Goal: Information Seeking & Learning: Learn about a topic

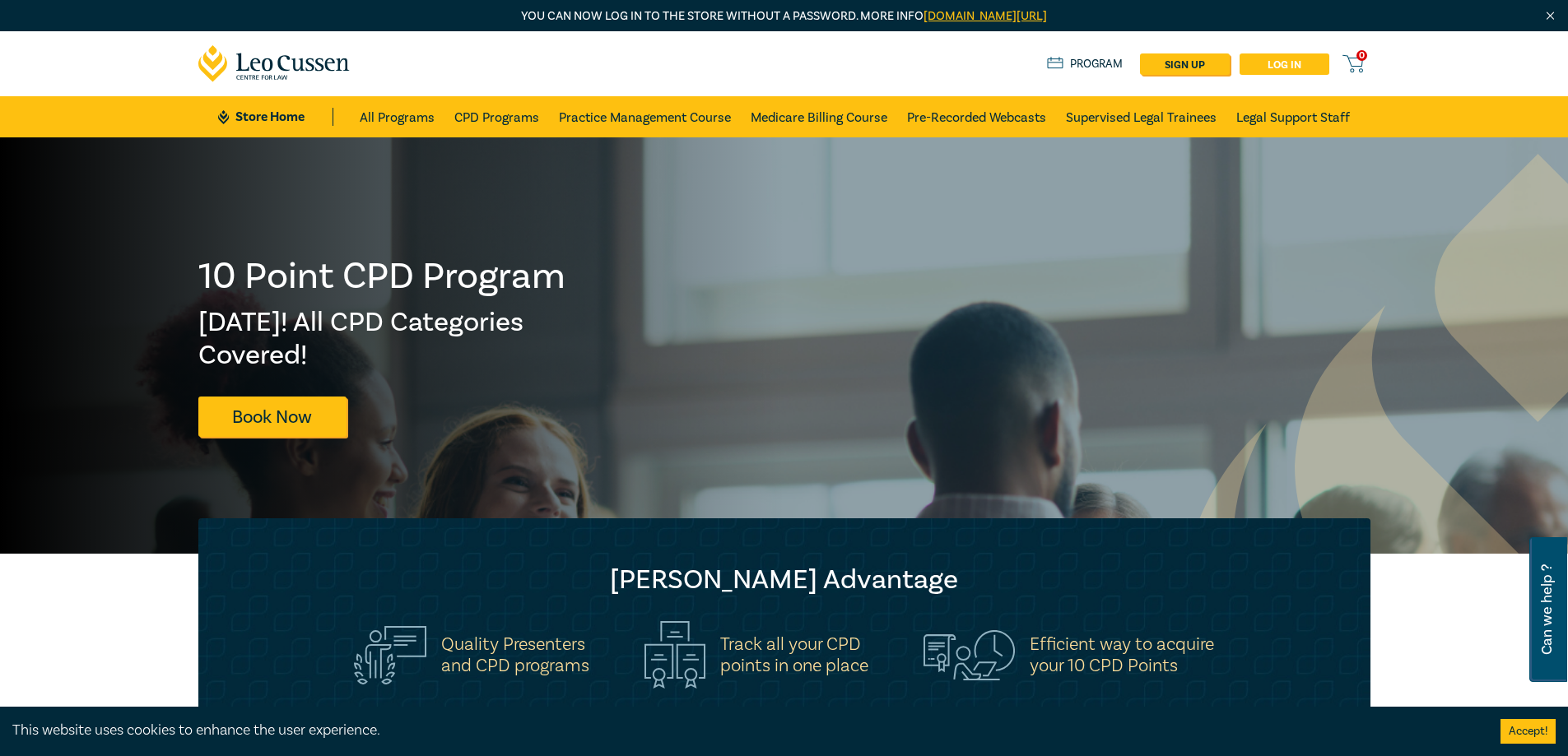
click at [1286, 64] on link "Log in" at bounding box center [1284, 65] width 89 height 21
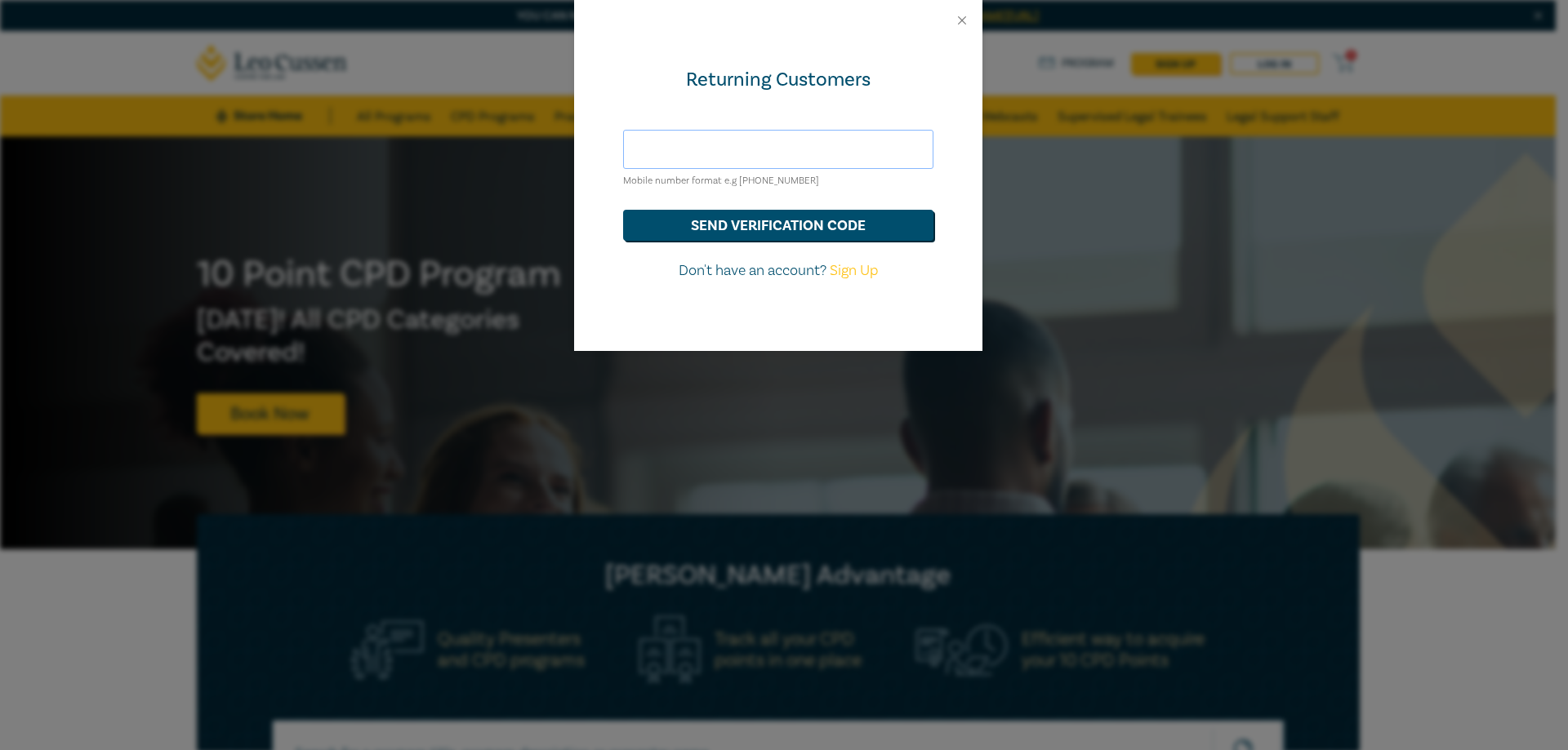
click at [801, 148] on input "text" at bounding box center [778, 149] width 311 height 39
type input "admin@rennicks.com.au"
click at [802, 227] on button "send verification code" at bounding box center [778, 225] width 311 height 31
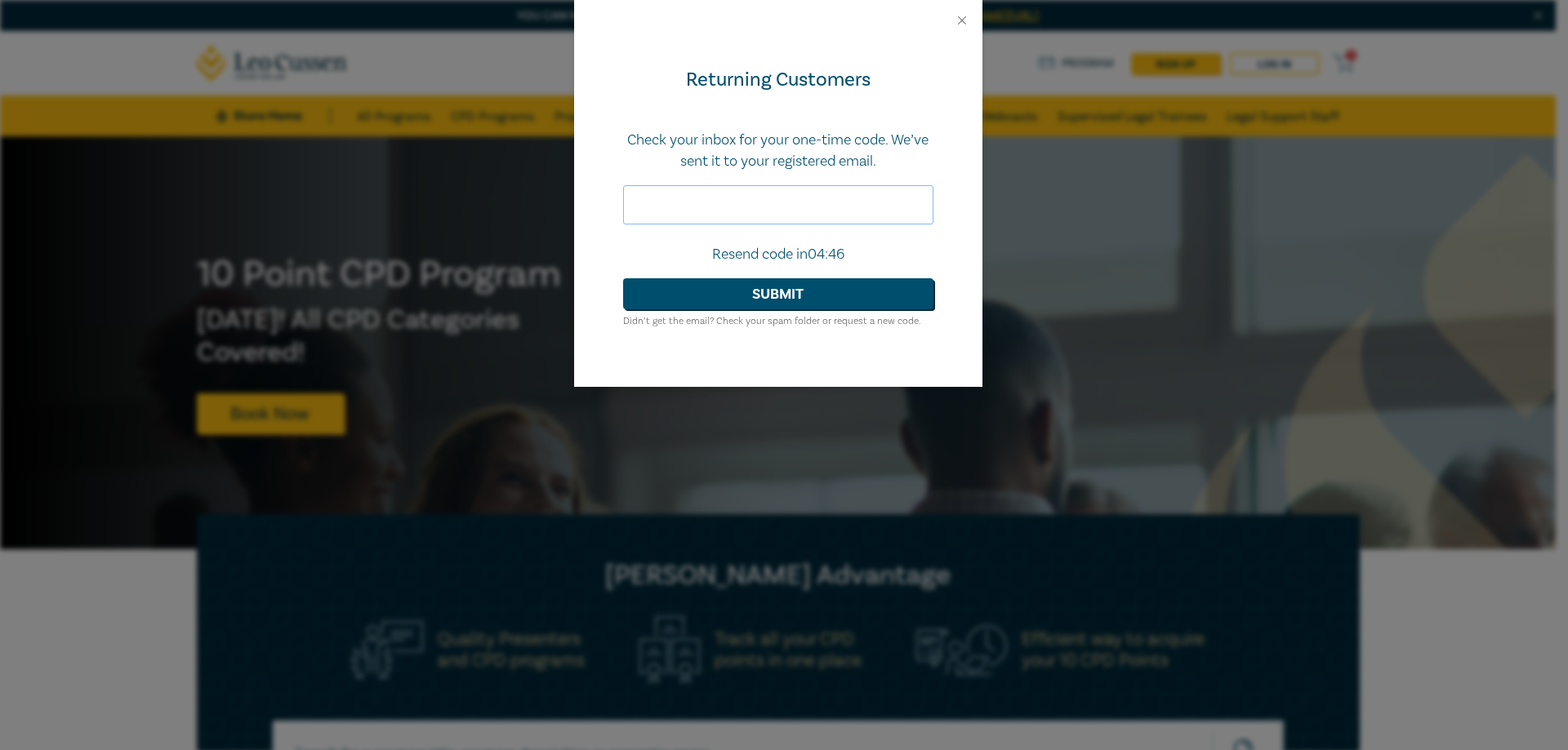
click at [733, 209] on input "text" at bounding box center [778, 204] width 311 height 39
type input "213255"
click at [798, 293] on button "Submit" at bounding box center [778, 293] width 311 height 31
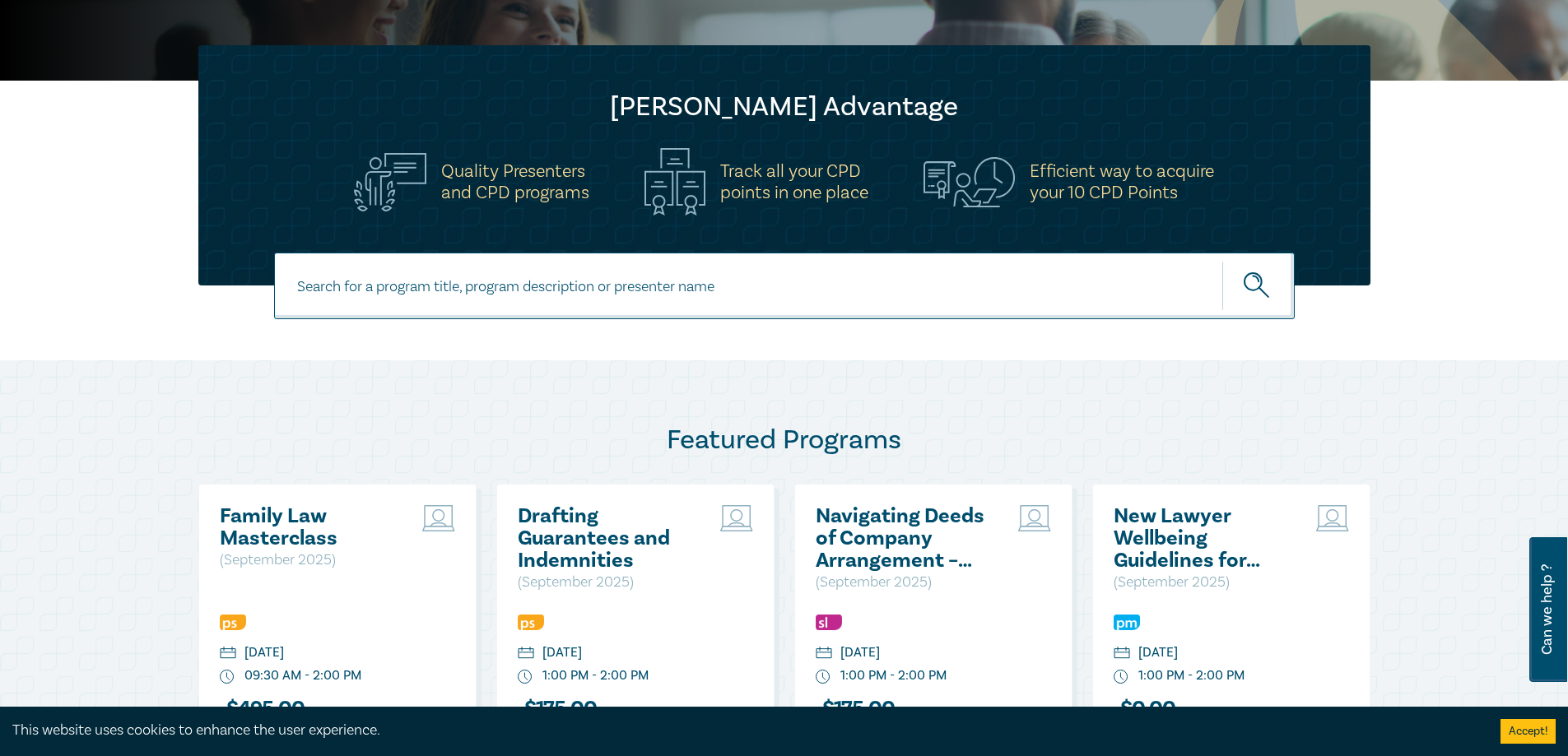
scroll to position [494, 0]
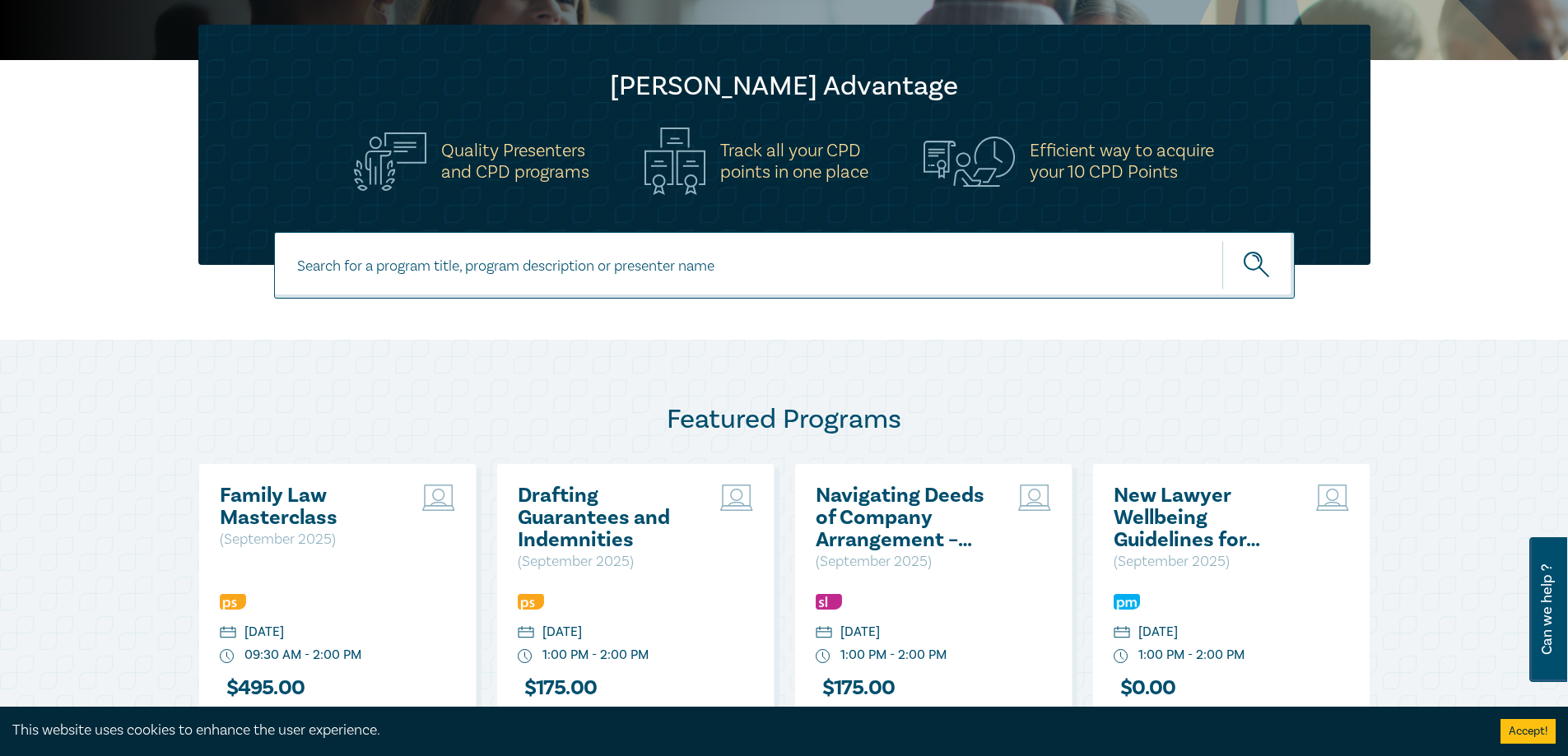
click at [676, 269] on input at bounding box center [784, 264] width 1021 height 66
type input "retirement"
click at [1222, 241] on button "submit" at bounding box center [1258, 265] width 73 height 50
